Goal: Task Accomplishment & Management: Use online tool/utility

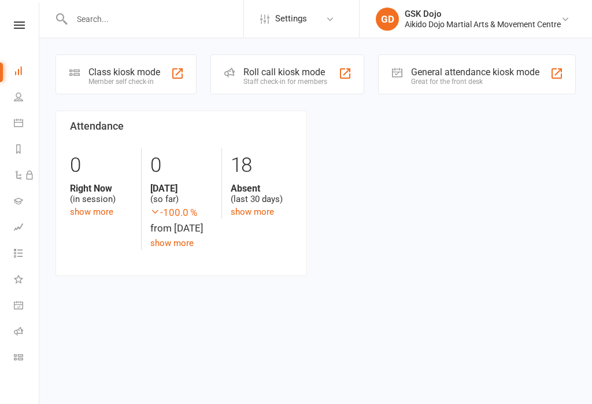
click at [121, 81] on div "Member self check-in" at bounding box center [124, 81] width 72 height 8
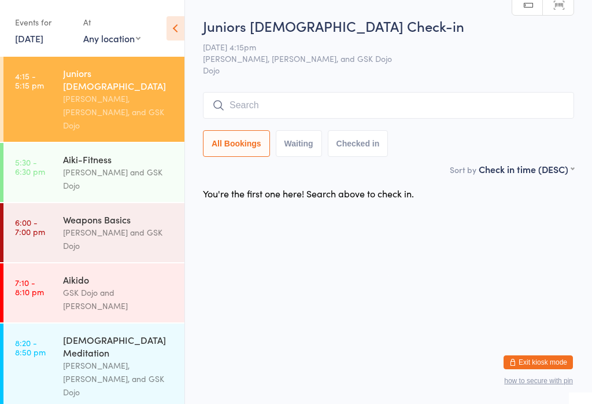
click at [541, 94] on input "search" at bounding box center [388, 105] width 371 height 27
type input "Anya"
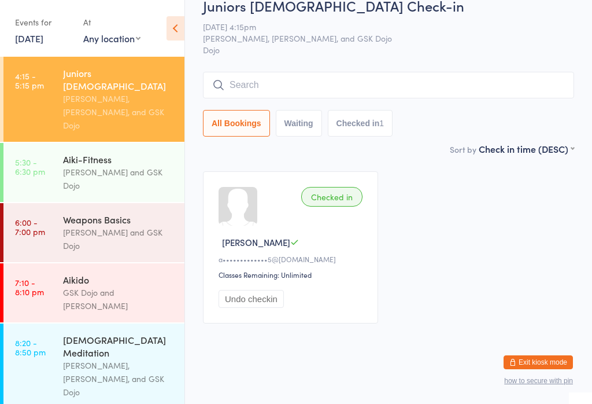
click at [434, 76] on input "search" at bounding box center [388, 85] width 371 height 27
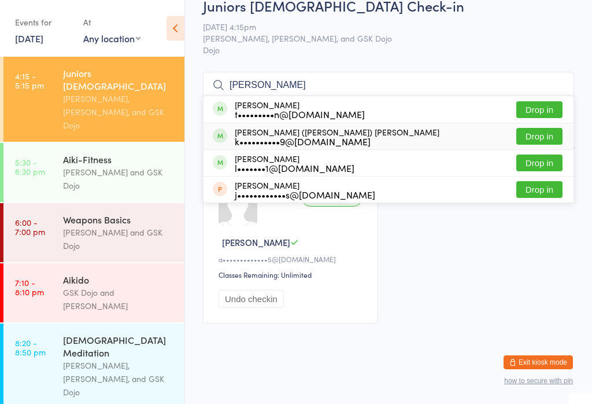
type input "[PERSON_NAME]"
click at [554, 128] on button "Drop in" at bounding box center [539, 136] width 46 height 17
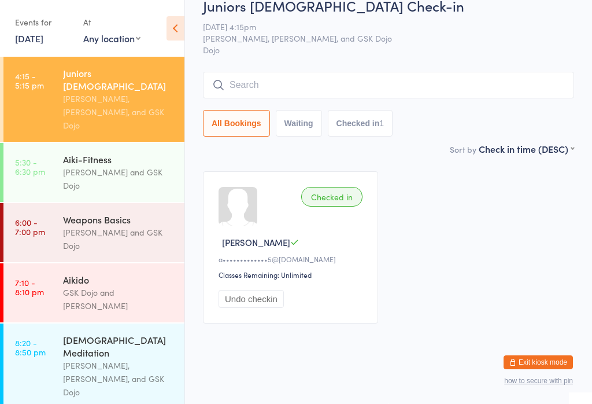
scroll to position [32, 0]
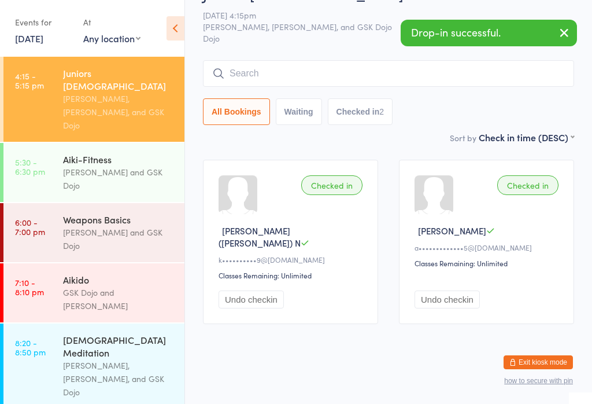
click at [401, 66] on input "search" at bounding box center [388, 73] width 371 height 27
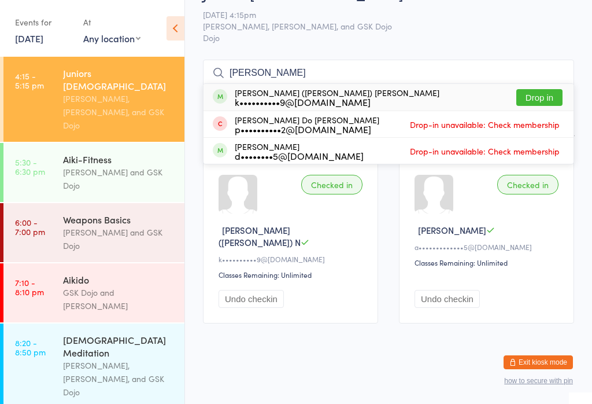
type input "[PERSON_NAME]"
click at [540, 89] on button "Drop in" at bounding box center [539, 97] width 46 height 17
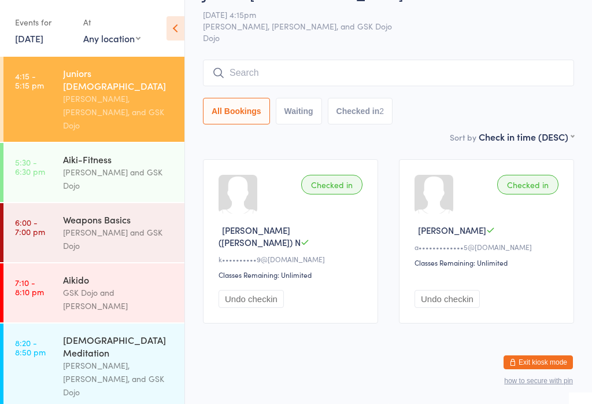
scroll to position [32, 0]
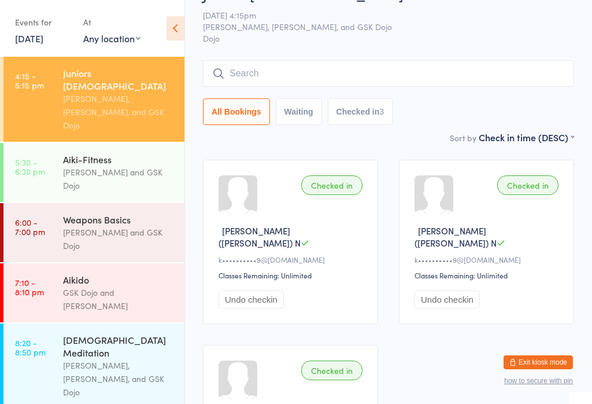
click at [344, 66] on input "search" at bounding box center [388, 73] width 371 height 27
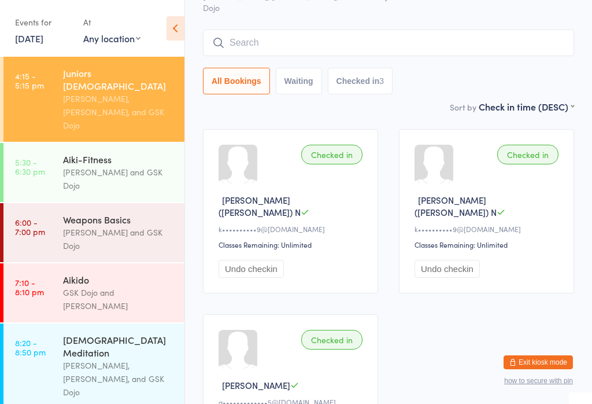
scroll to position [93, 0]
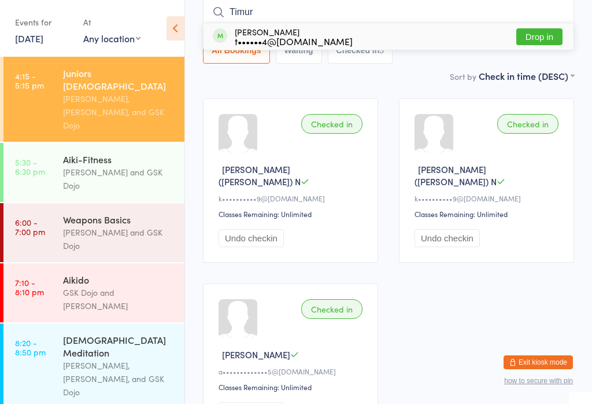
type input "Timur"
click at [538, 31] on button "Drop in" at bounding box center [539, 36] width 46 height 17
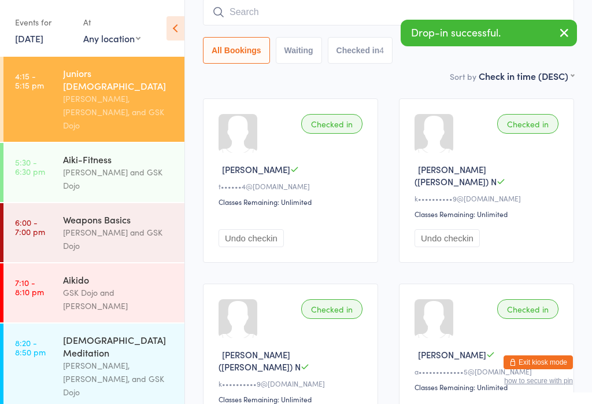
click at [478, 3] on input "search" at bounding box center [388, 12] width 371 height 27
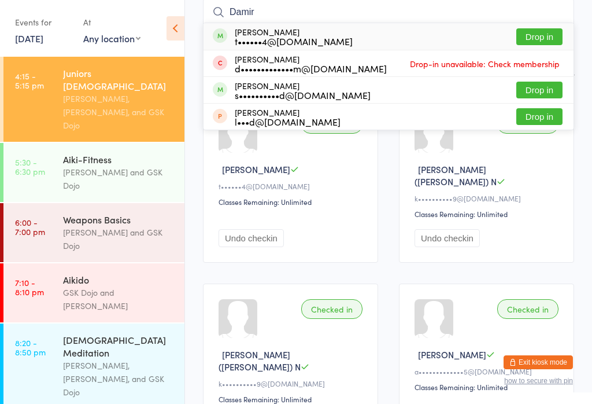
type input "Damir"
click at [541, 30] on button "Drop in" at bounding box center [539, 36] width 46 height 17
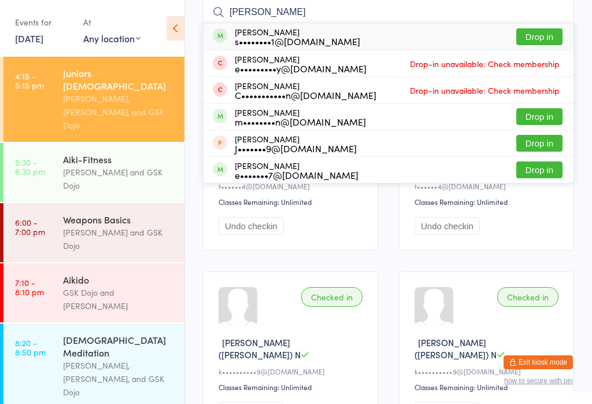
click at [569, 21] on input "[PERSON_NAME]" at bounding box center [388, 12] width 371 height 27
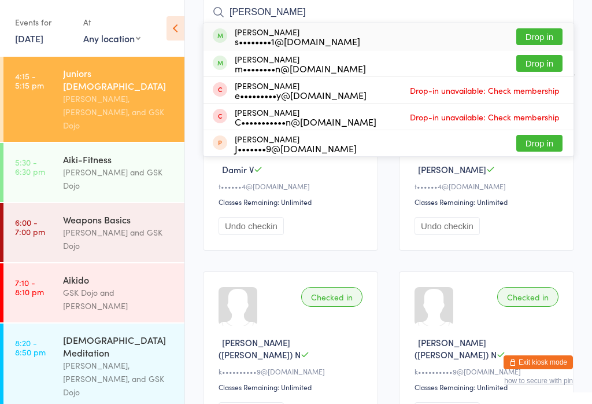
type input "[PERSON_NAME]"
click at [546, 35] on button "Drop in" at bounding box center [539, 36] width 46 height 17
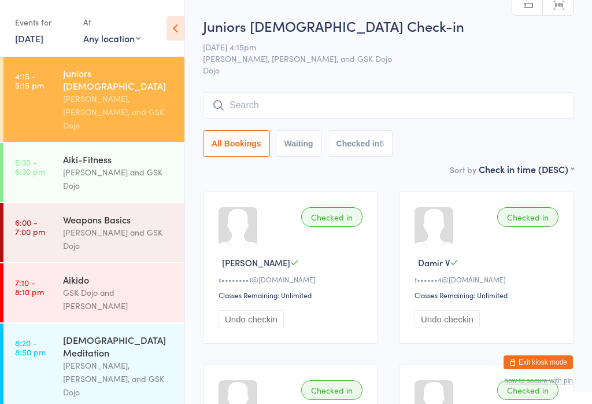
scroll to position [0, 0]
